Goal: Check status: Check status

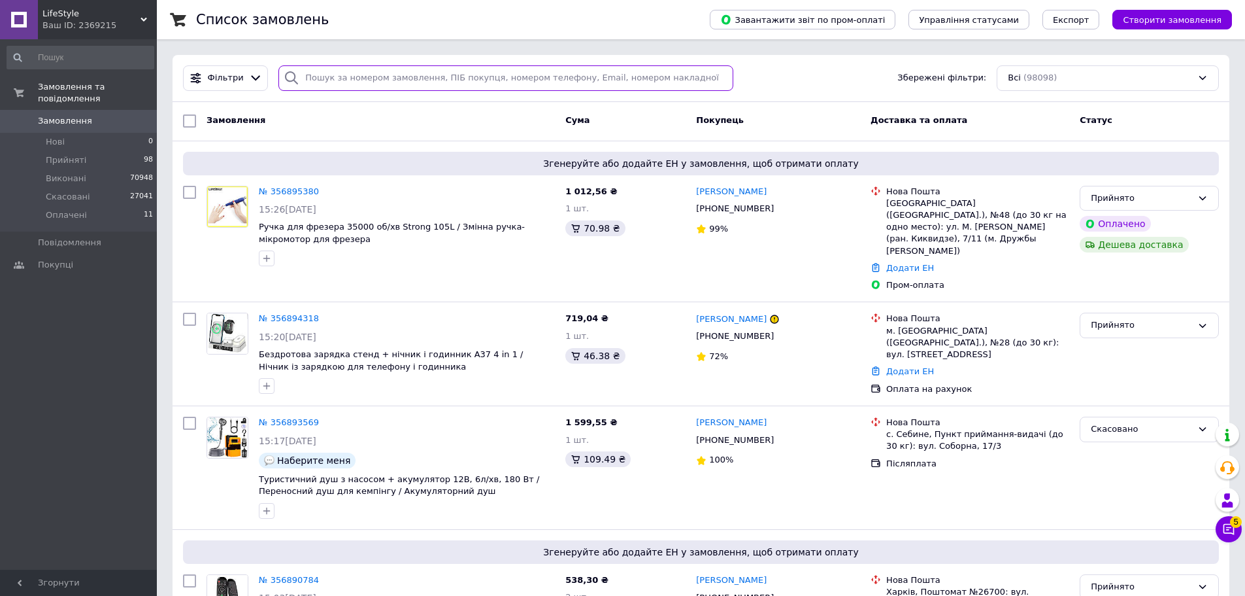
click at [360, 86] on input "search" at bounding box center [506, 77] width 455 height 25
paste input "356837315"
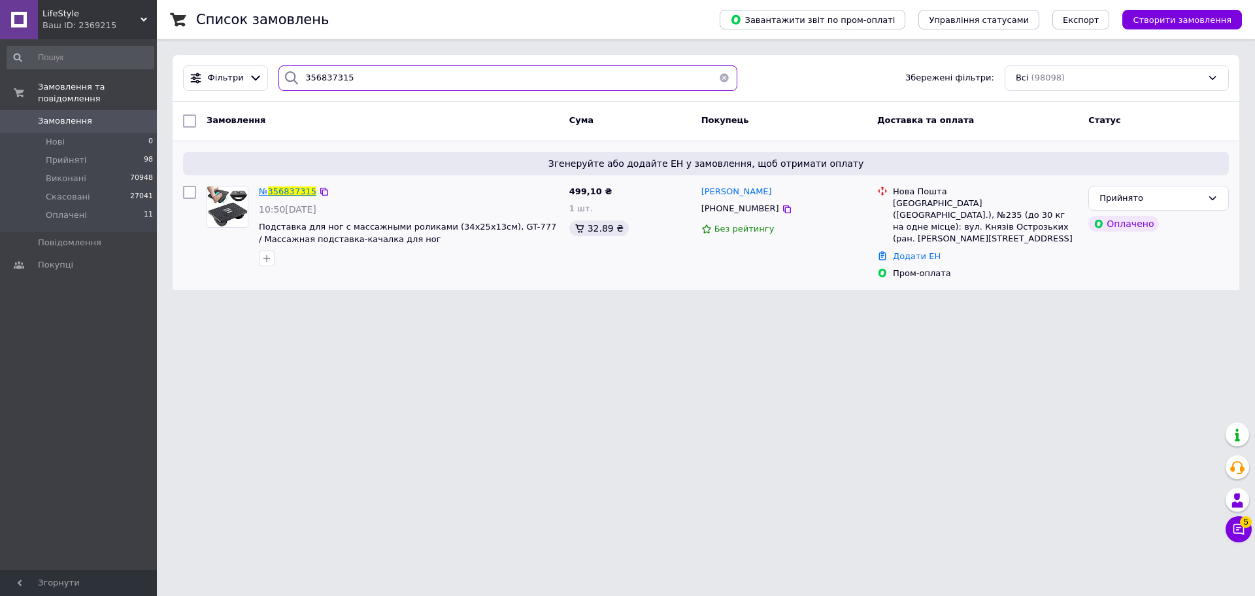
type input "356837315"
click at [290, 188] on span "356837315" at bounding box center [292, 191] width 48 height 10
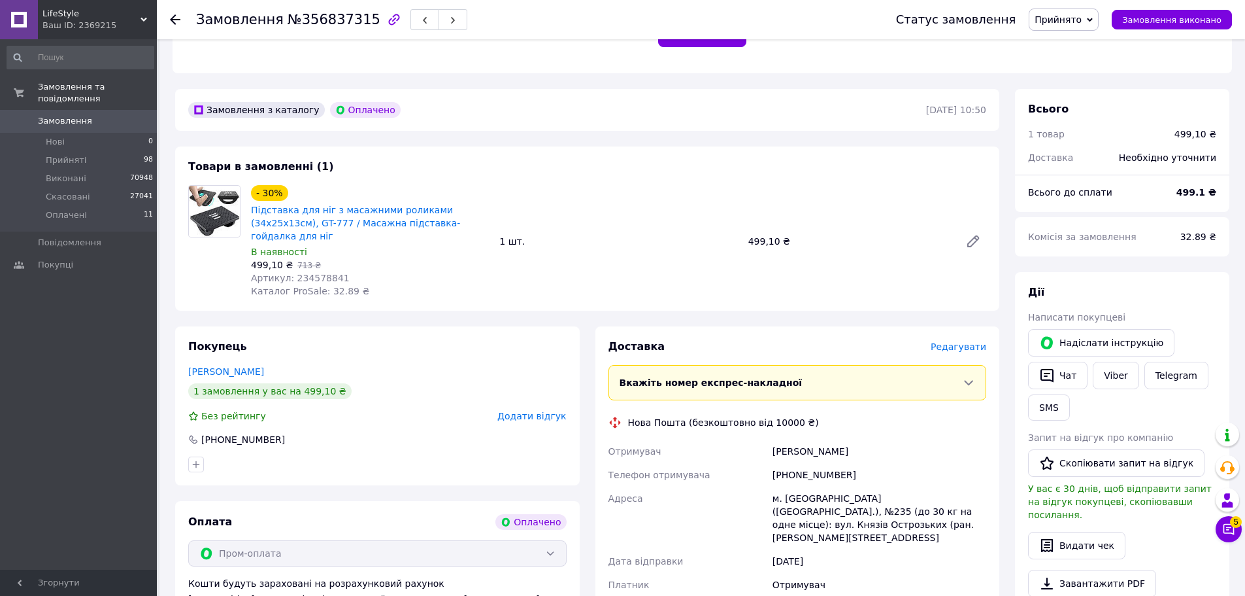
scroll to position [237, 0]
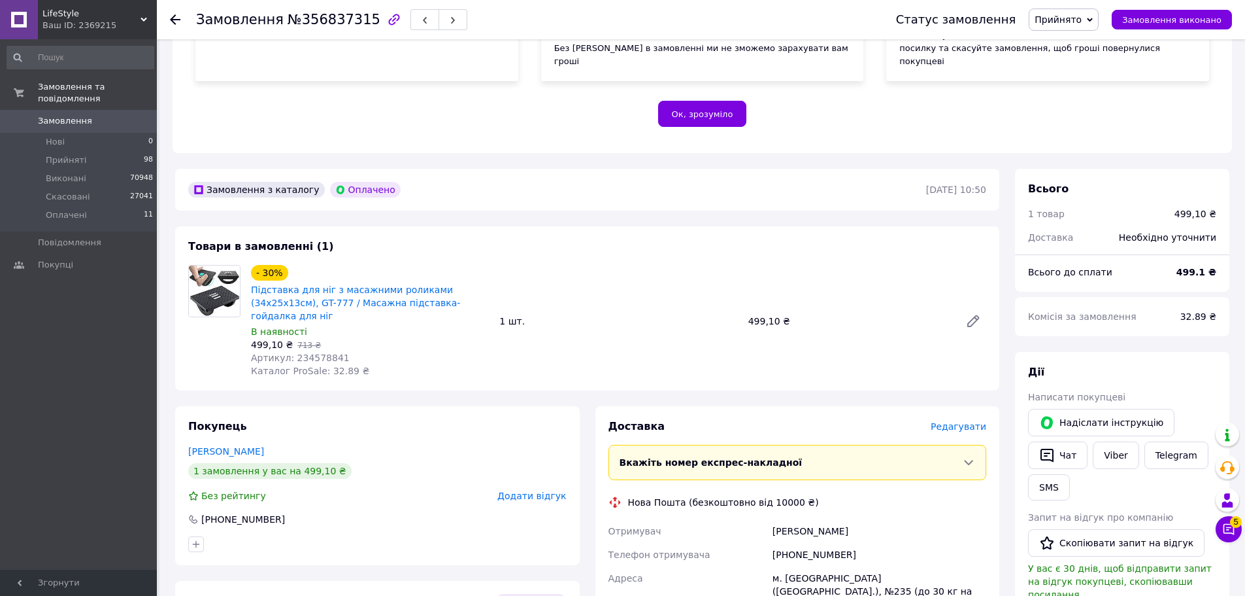
click at [104, 14] on span "LifeStyle" at bounding box center [91, 14] width 98 height 12
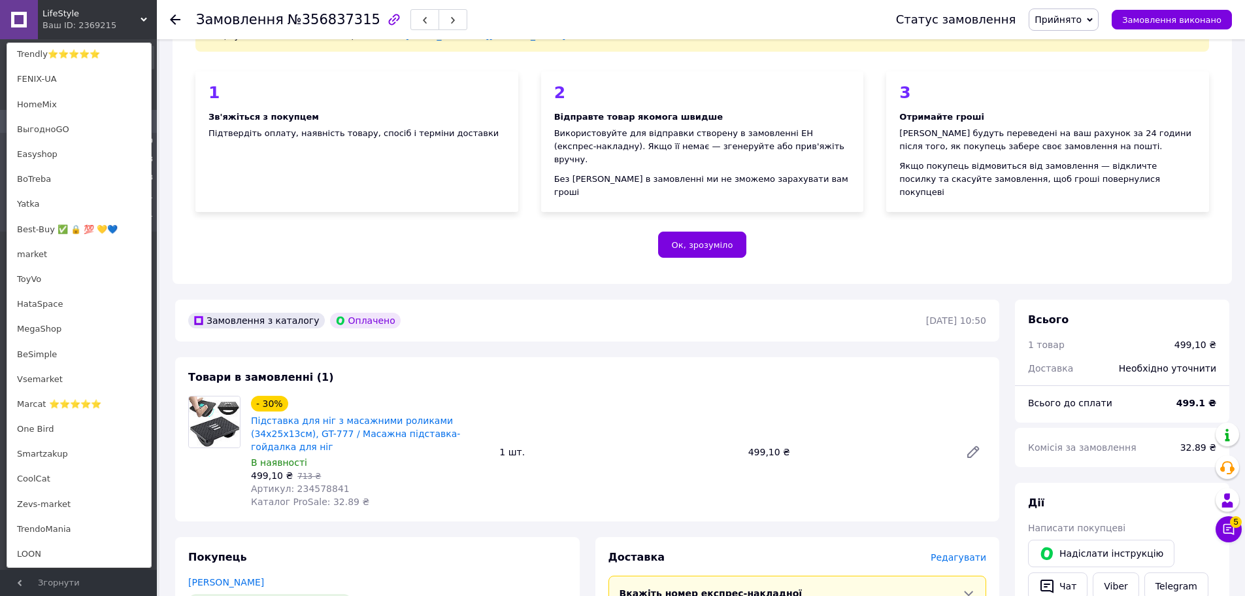
scroll to position [265, 0]
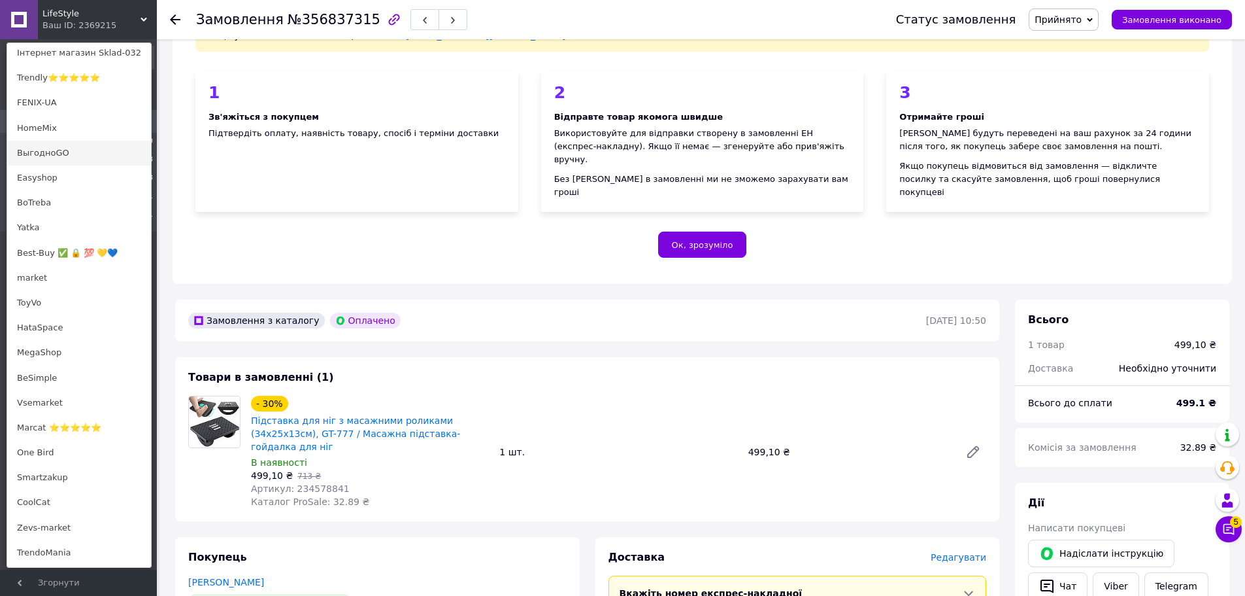
click at [73, 148] on link "ВыгодноGO" at bounding box center [79, 153] width 144 height 25
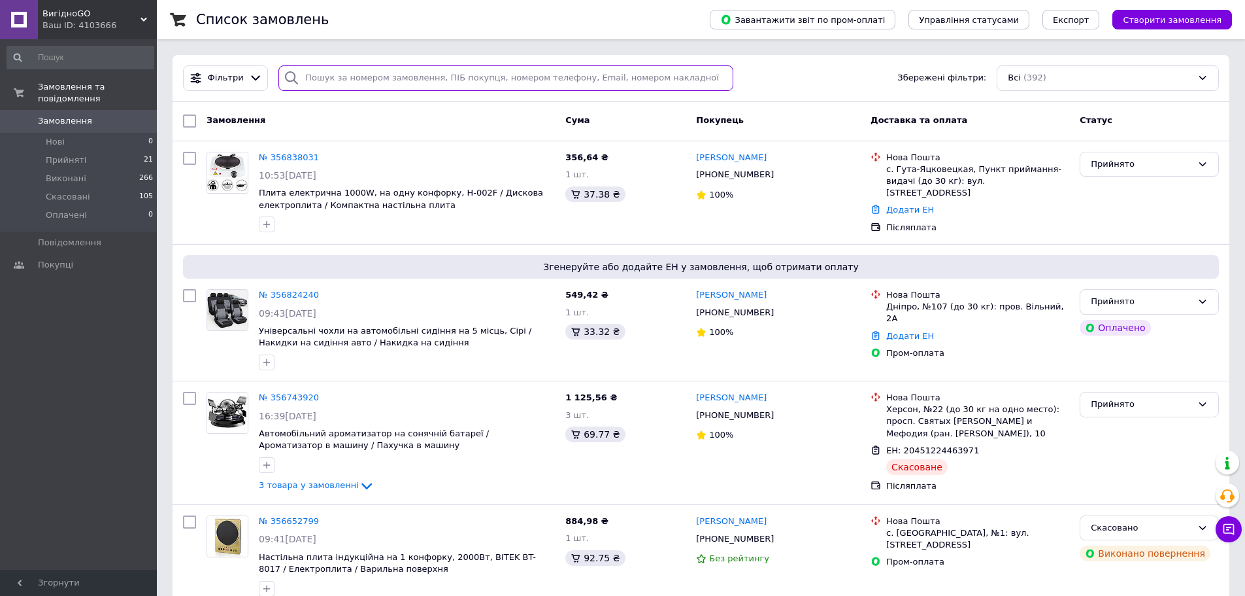
click at [307, 75] on input "search" at bounding box center [506, 77] width 455 height 25
paste input "356824240"
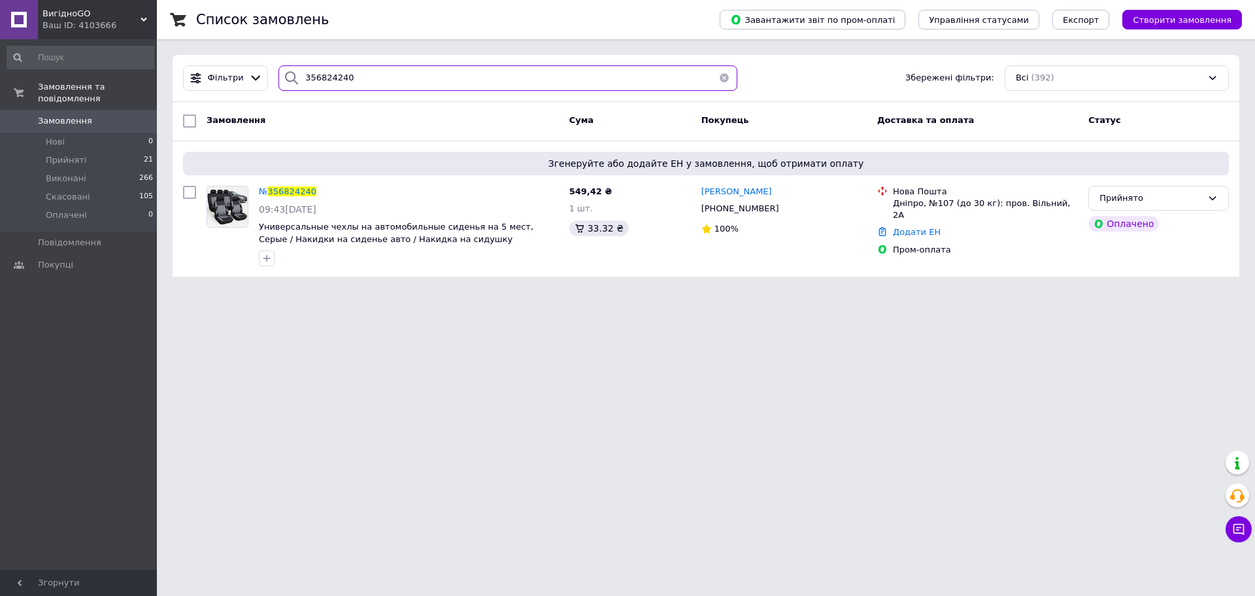
type input "356824240"
